Goal: Information Seeking & Learning: Learn about a topic

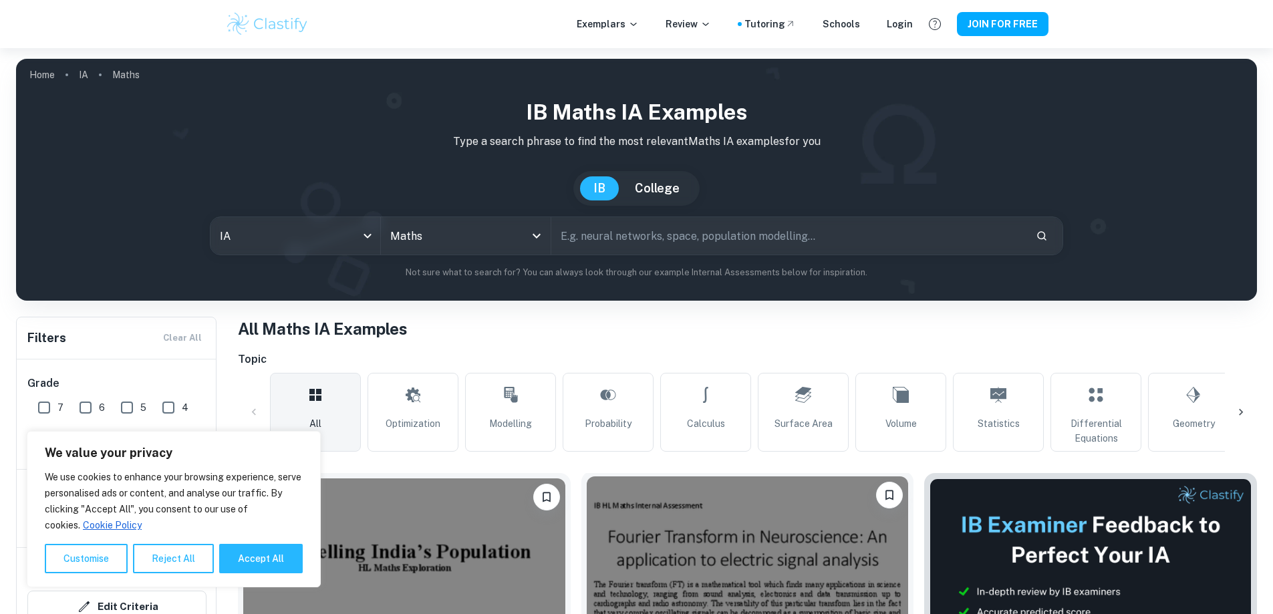
scroll to position [267, 0]
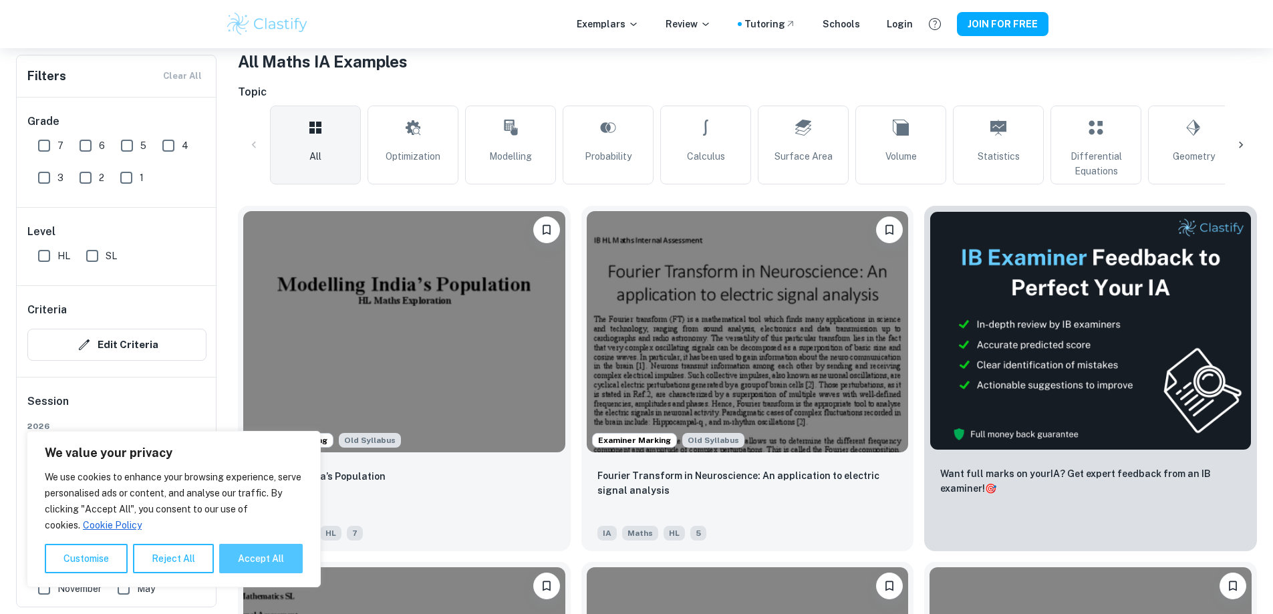
click at [247, 553] on button "Accept All" at bounding box center [261, 558] width 84 height 29
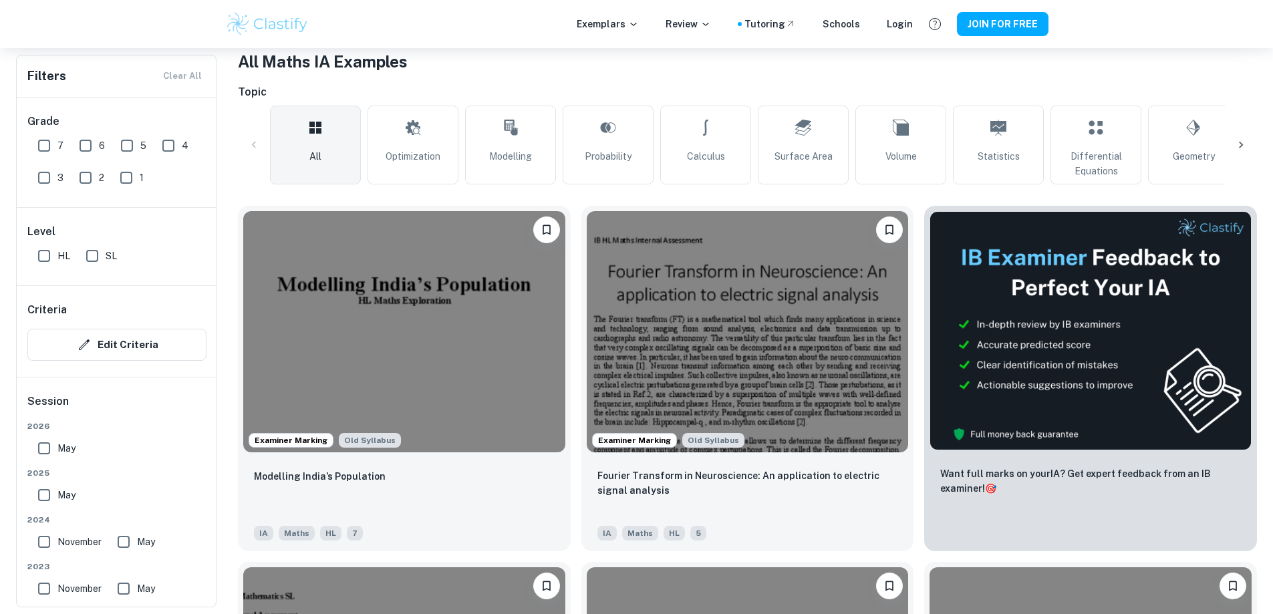
checkbox input "true"
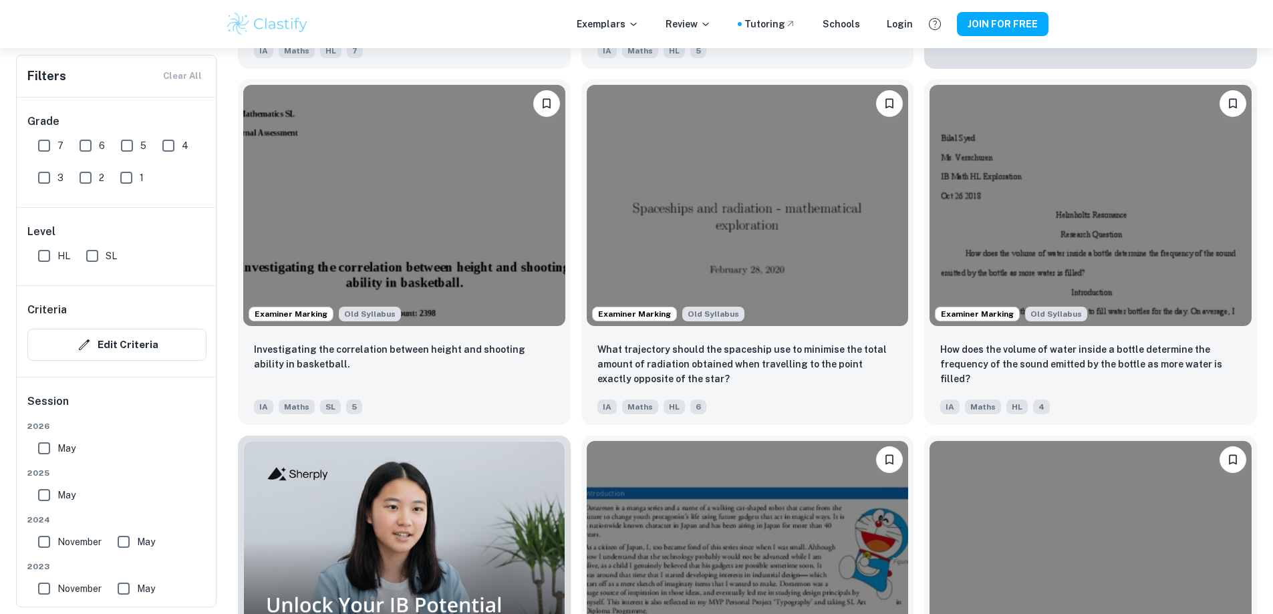
scroll to position [869, 0]
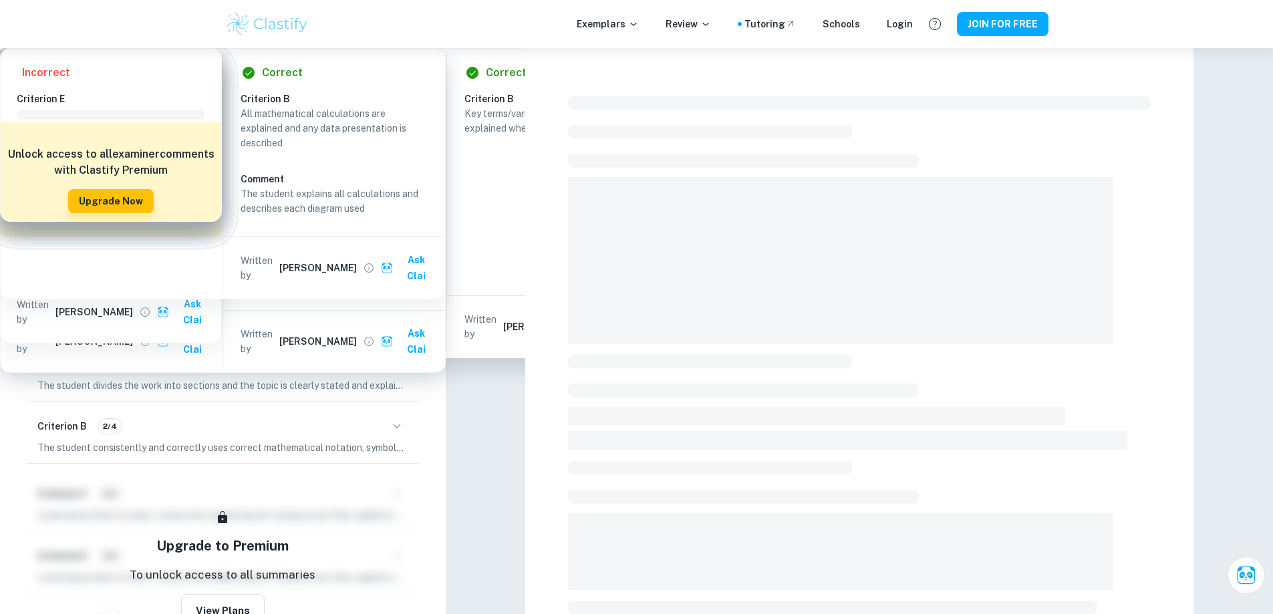
scroll to position [59, 0]
